Goal: Transaction & Acquisition: Purchase product/service

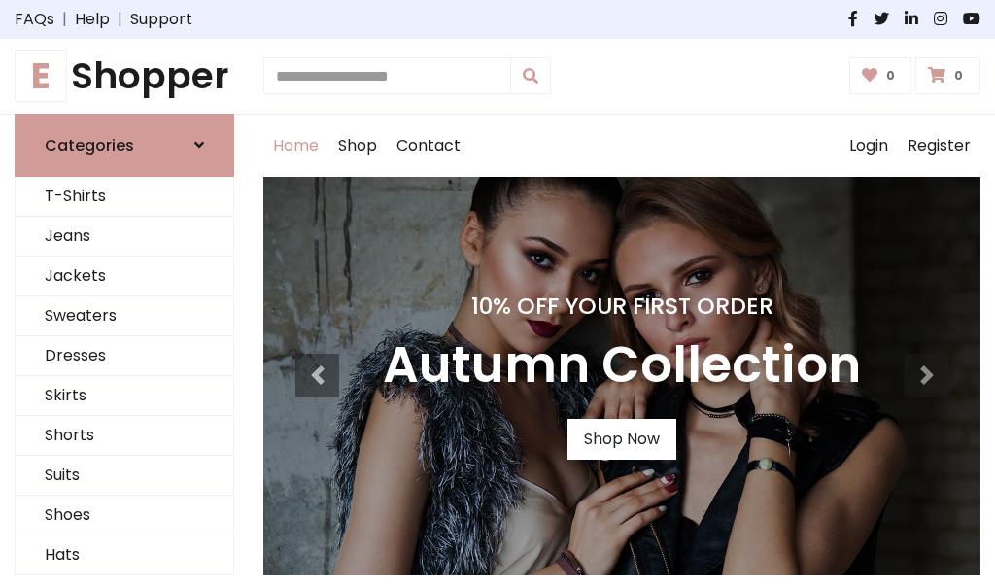
click at [498, 293] on h4 "10% Off Your First Order" at bounding box center [622, 305] width 478 height 27
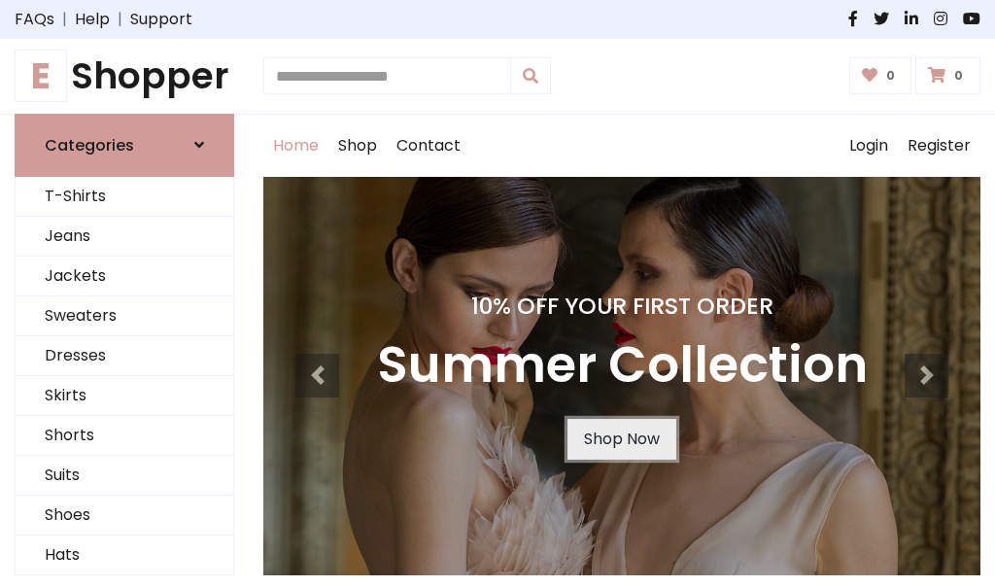
click at [621, 438] on link "Shop Now" at bounding box center [621, 439] width 109 height 41
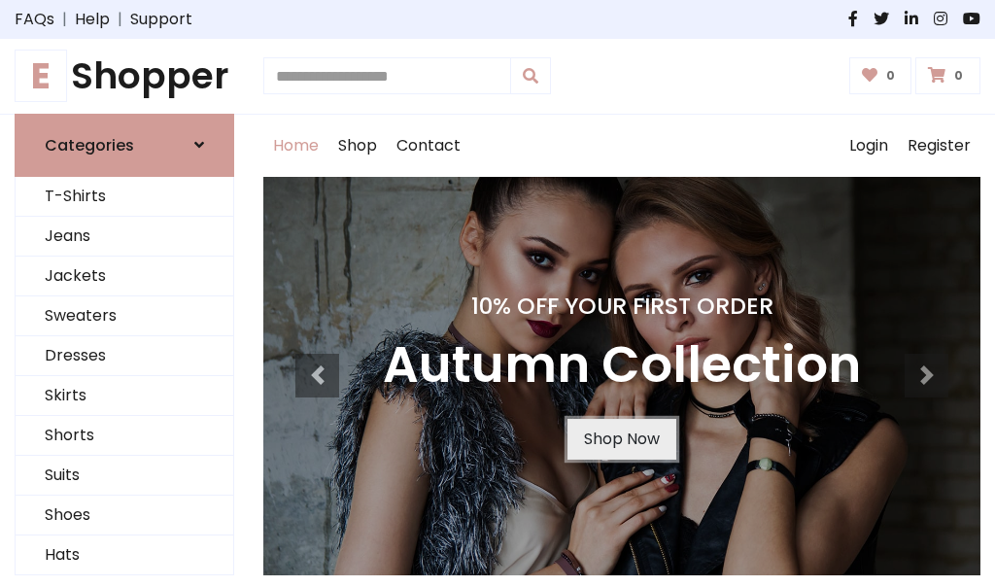
click at [621, 438] on link "Shop Now" at bounding box center [621, 439] width 109 height 41
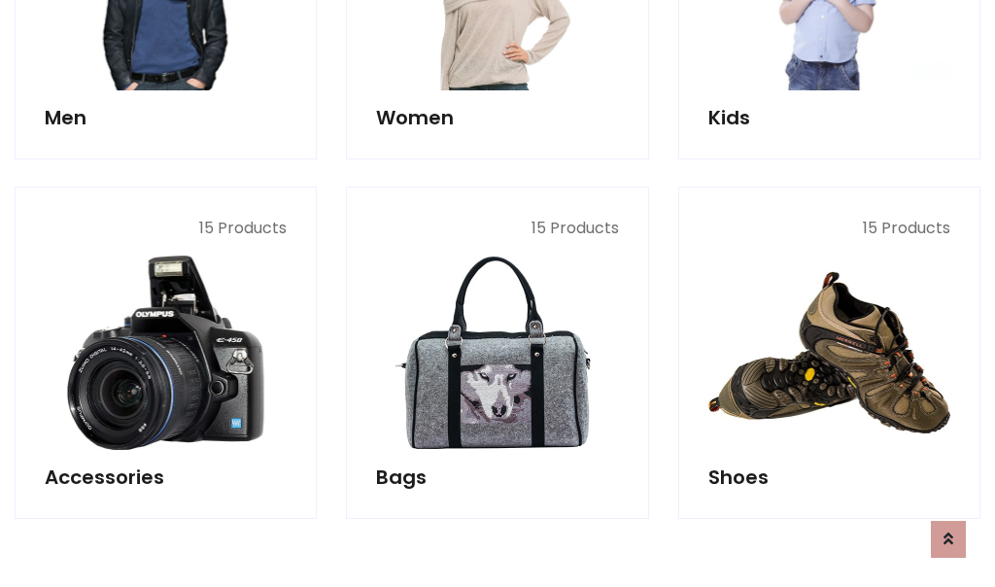
scroll to position [1938, 0]
